Goal: Information Seeking & Learning: Learn about a topic

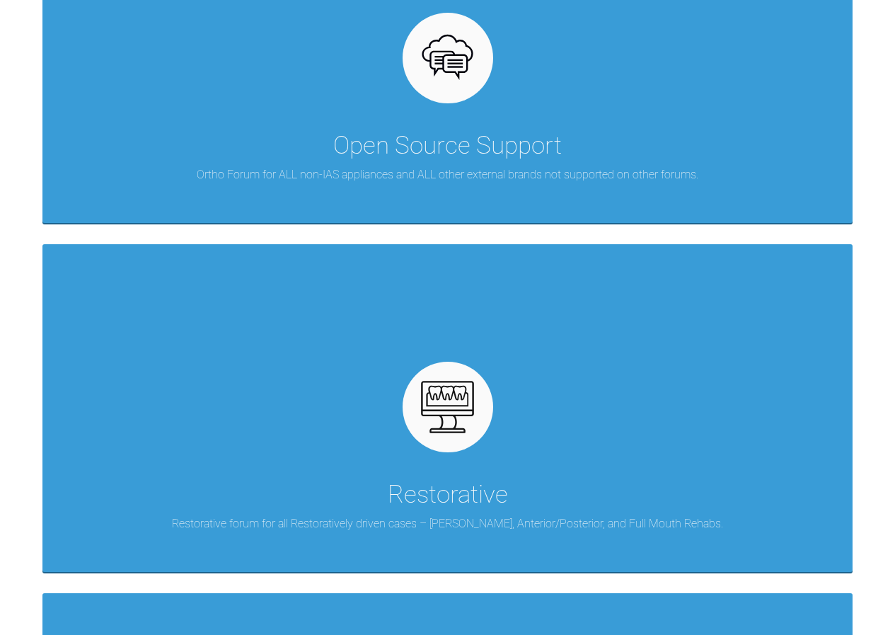
scroll to position [708, 0]
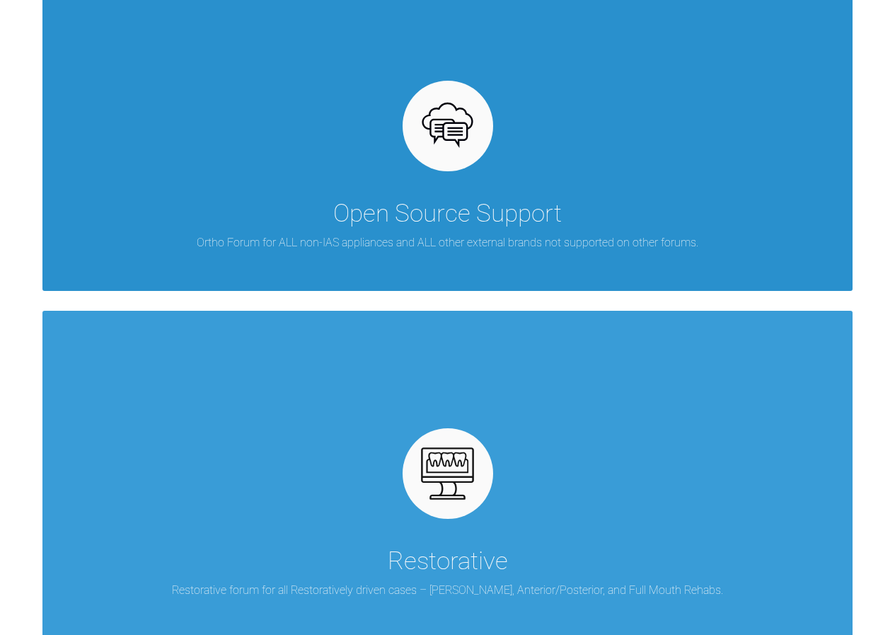
click at [486, 225] on div "Open Source Support" at bounding box center [447, 214] width 229 height 40
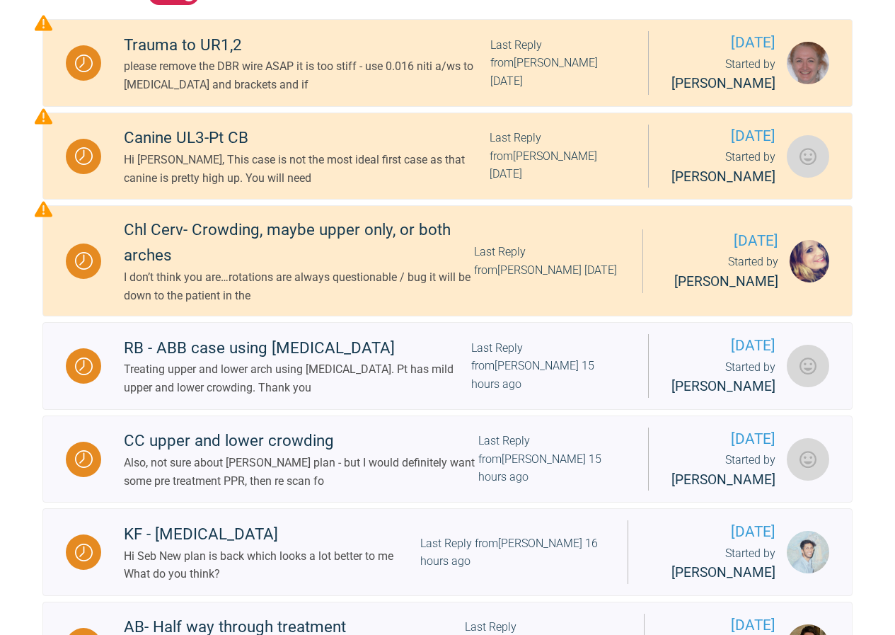
scroll to position [354, 0]
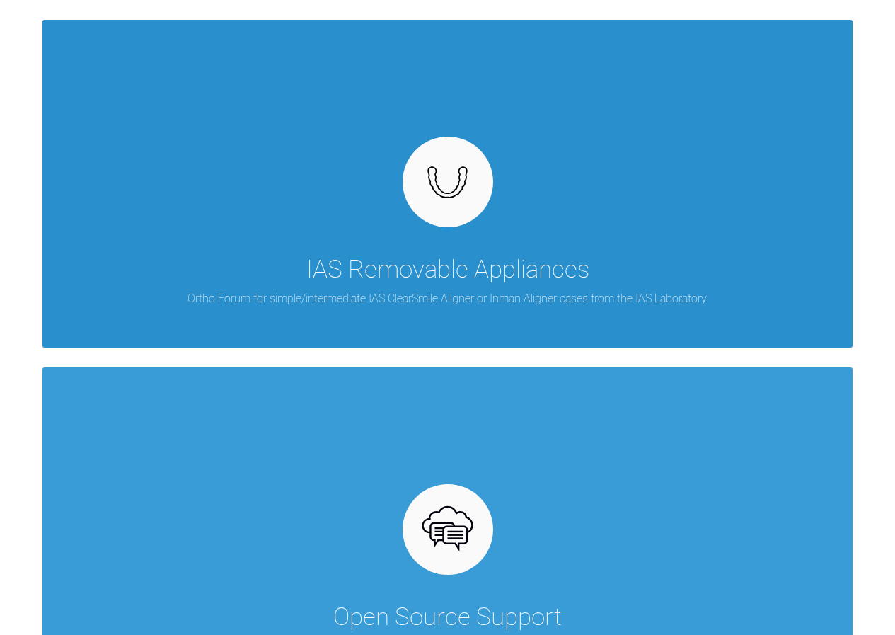
scroll to position [1, 0]
